Goal: Transaction & Acquisition: Purchase product/service

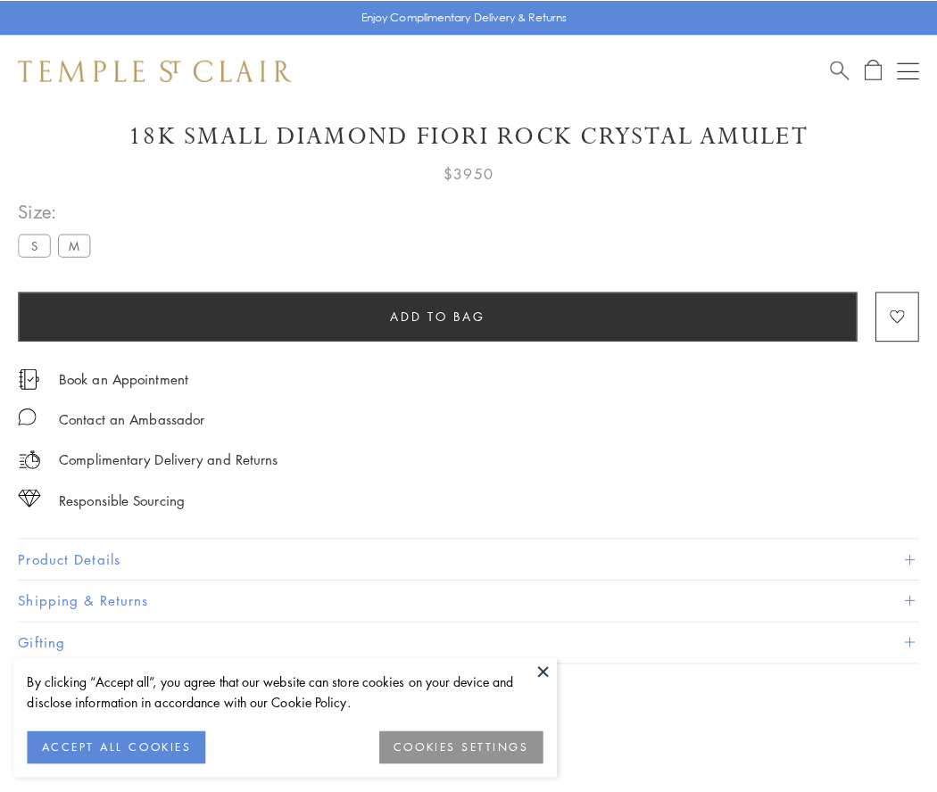
scroll to position [105, 0]
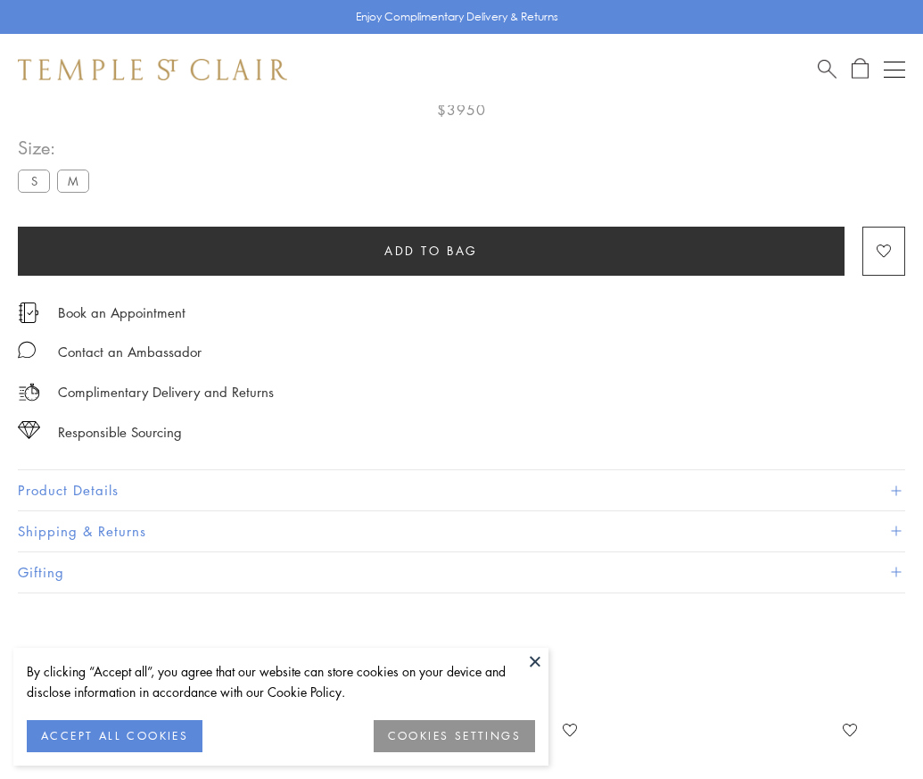
click at [431, 250] on span "Add to bag" at bounding box center [432, 251] width 94 height 20
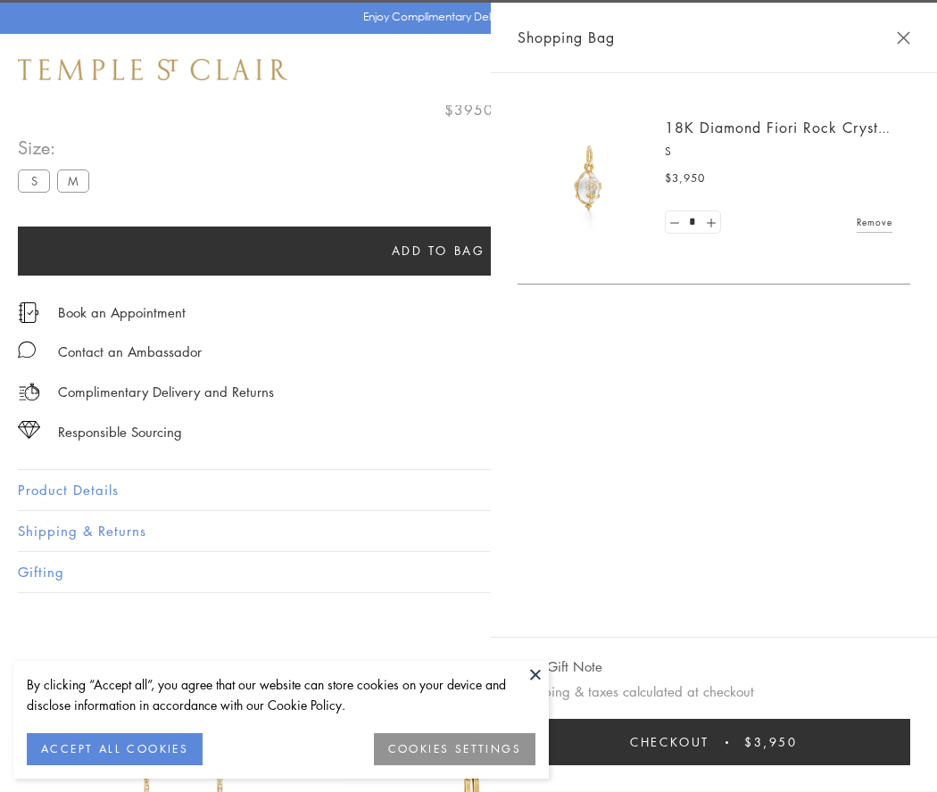
click at [910, 742] on button "Checkout $3,950" at bounding box center [713, 742] width 393 height 46
